Goal: Information Seeking & Learning: Learn about a topic

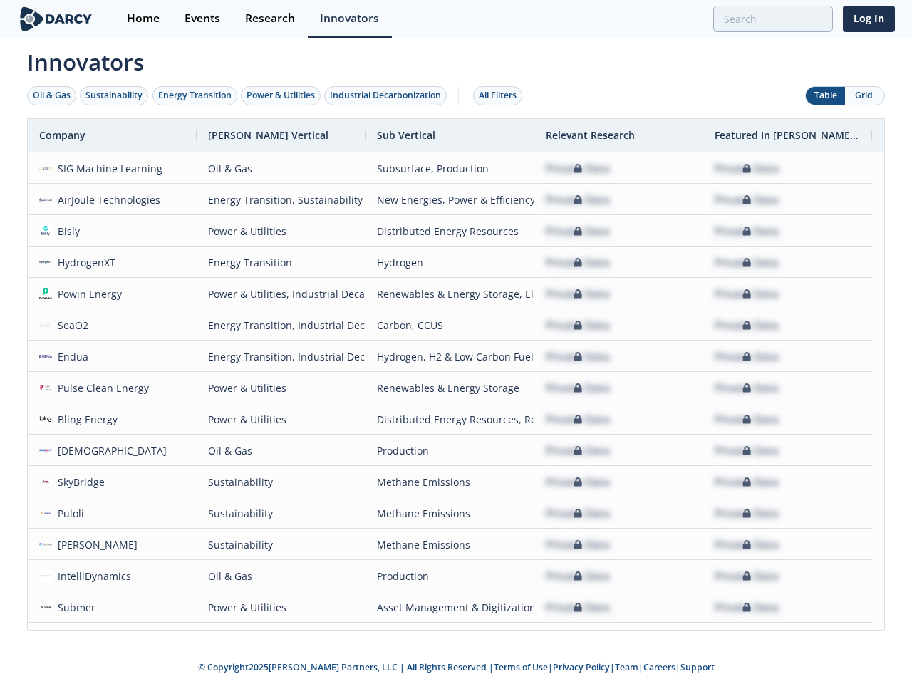
click at [52, 95] on div "Oil & Gas" at bounding box center [52, 95] width 38 height 13
click at [115, 95] on div "Sustainability" at bounding box center [114, 95] width 57 height 13
click at [195, 95] on div "Energy Transition" at bounding box center [194, 95] width 73 height 13
click at [282, 95] on div "Power & Utilities" at bounding box center [281, 95] width 68 height 13
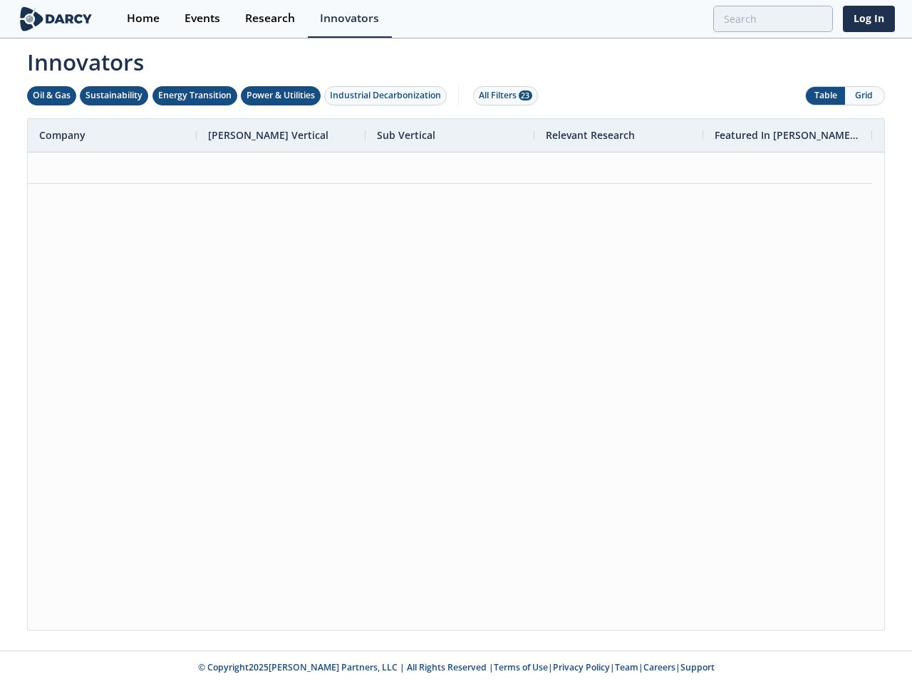
click at [388, 95] on div "Industrial Decarbonization" at bounding box center [385, 95] width 111 height 13
click at [502, 95] on div "All Filters 28" at bounding box center [505, 95] width 53 height 13
